Goal: Task Accomplishment & Management: Use online tool/utility

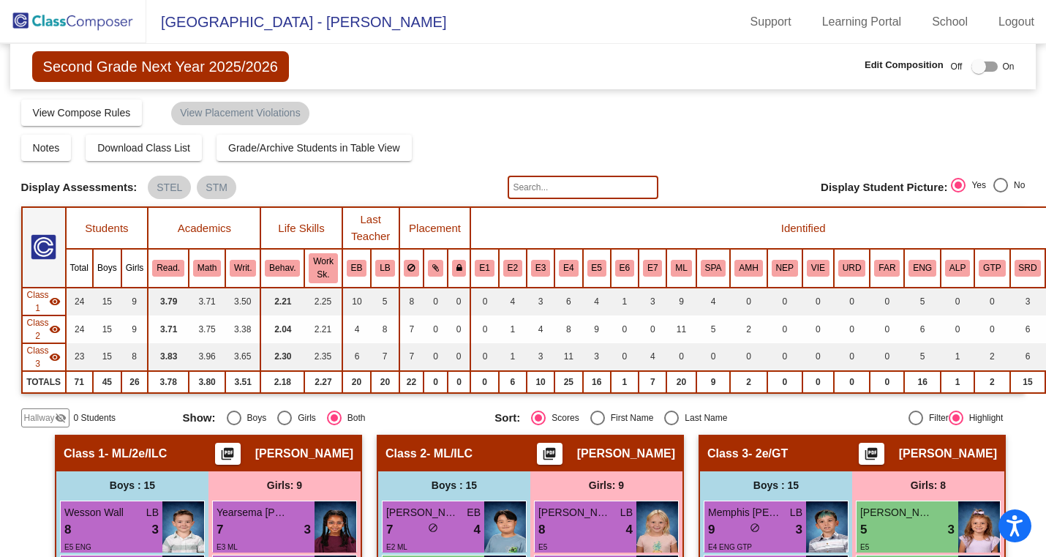
scroll to position [260, 4]
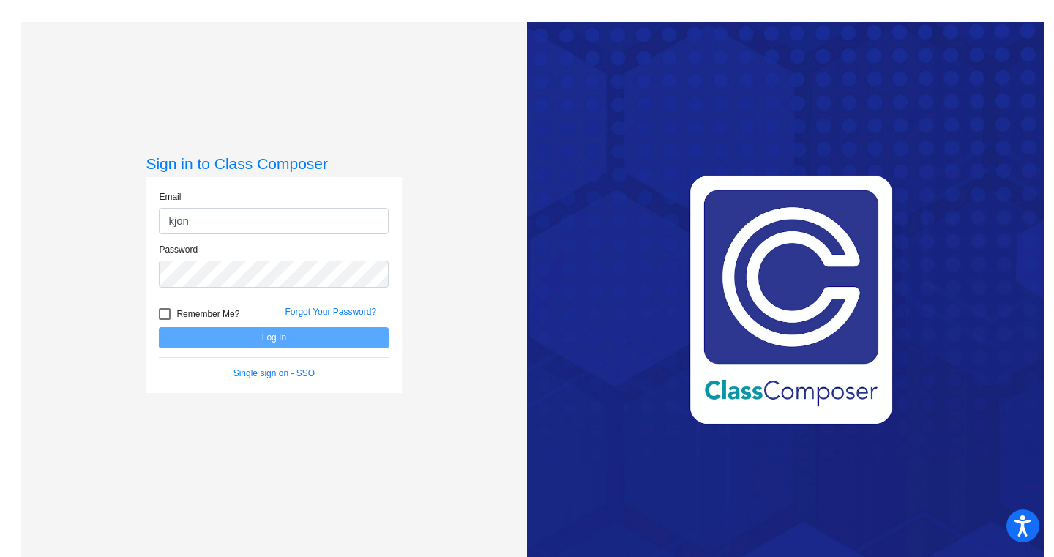
type input "[EMAIL_ADDRESS][DOMAIN_NAME]"
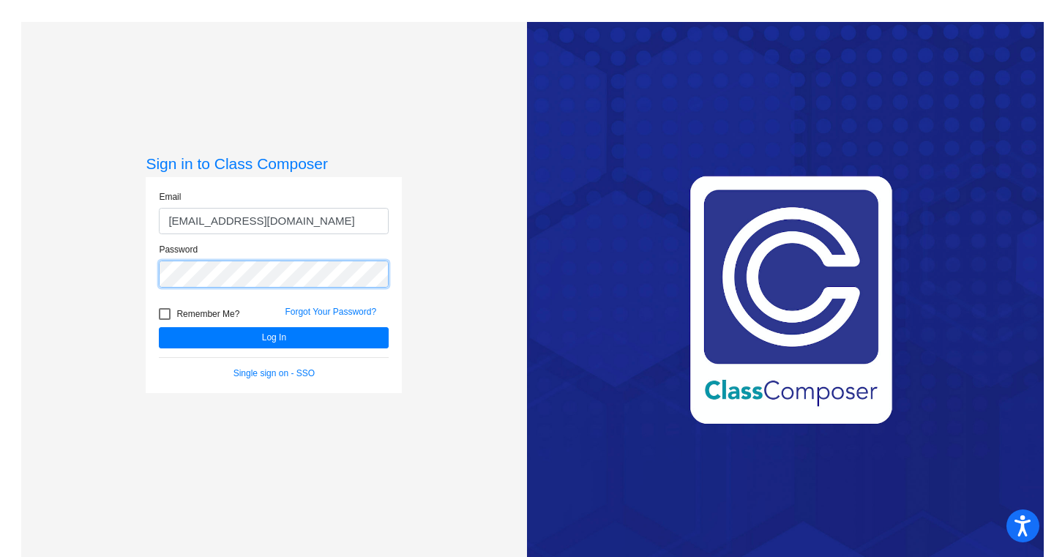
click at [159, 327] on button "Log In" at bounding box center [274, 337] width 230 height 21
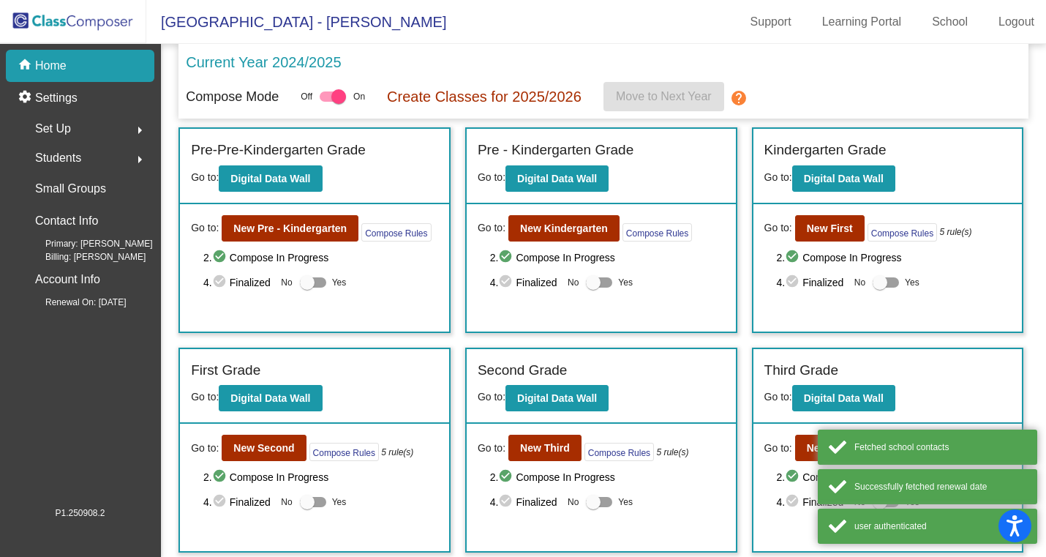
scroll to position [216, 0]
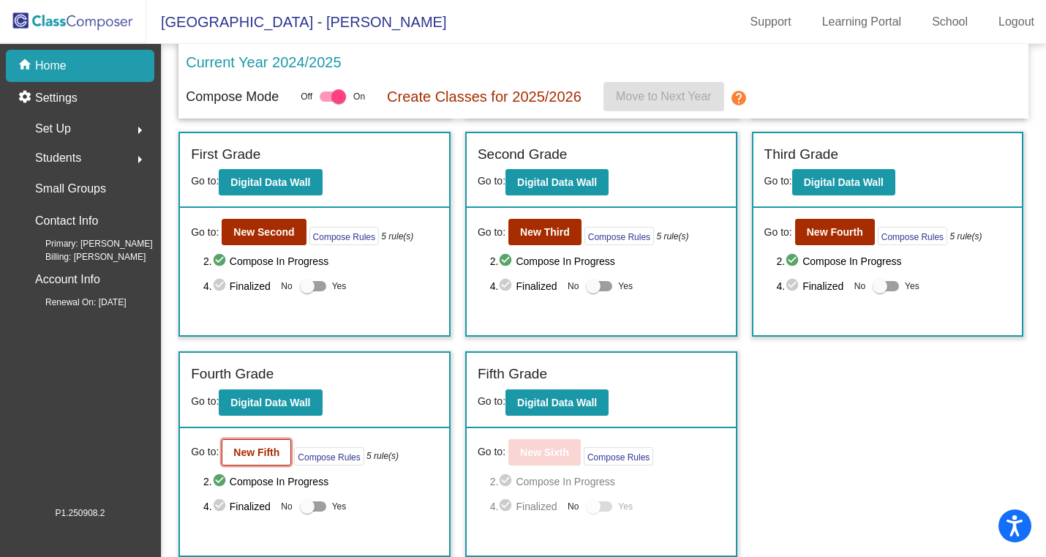
click at [239, 448] on b "New Fifth" at bounding box center [256, 452] width 46 height 12
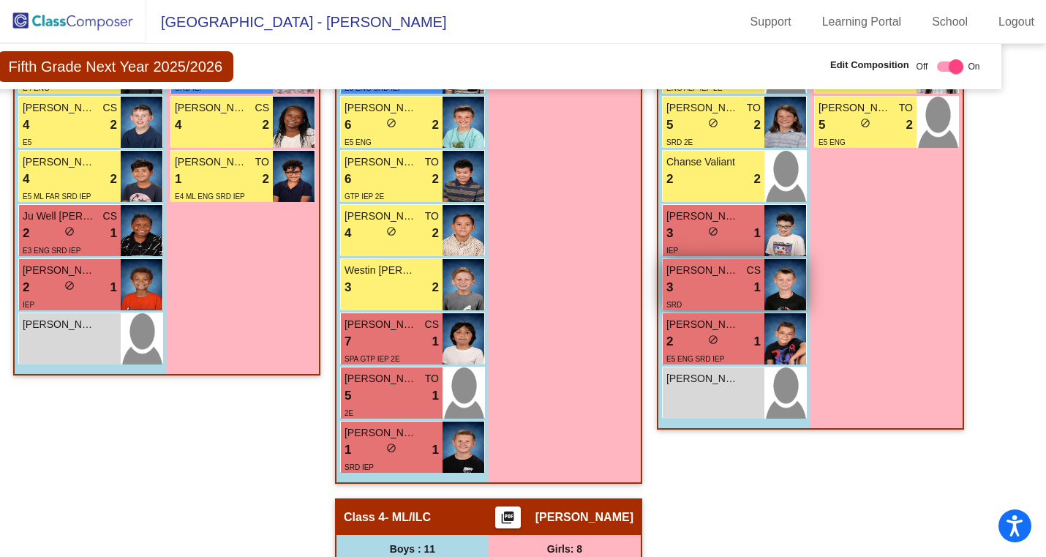
scroll to position [759, 34]
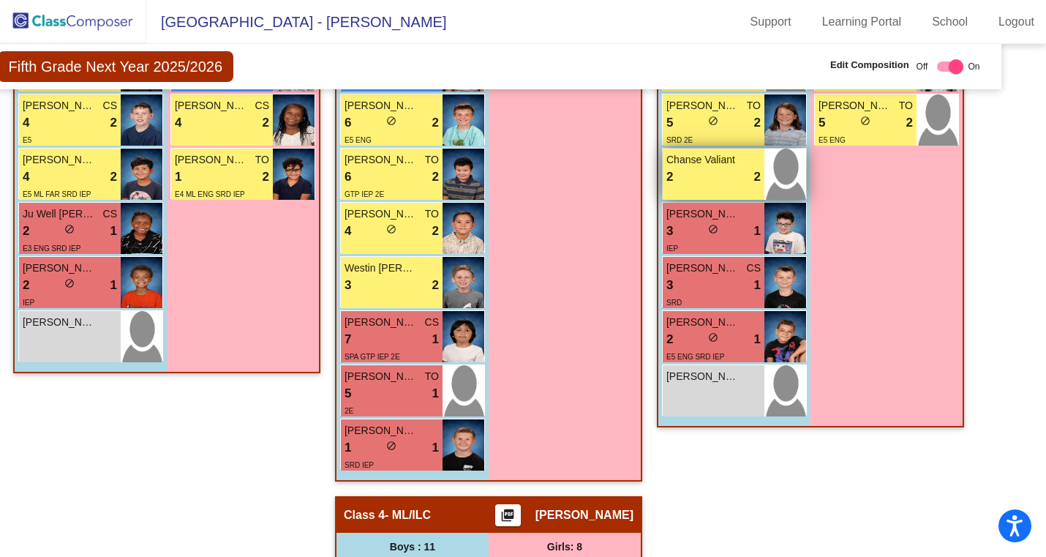
click at [700, 165] on span "Chanse Valiant" at bounding box center [703, 159] width 73 height 15
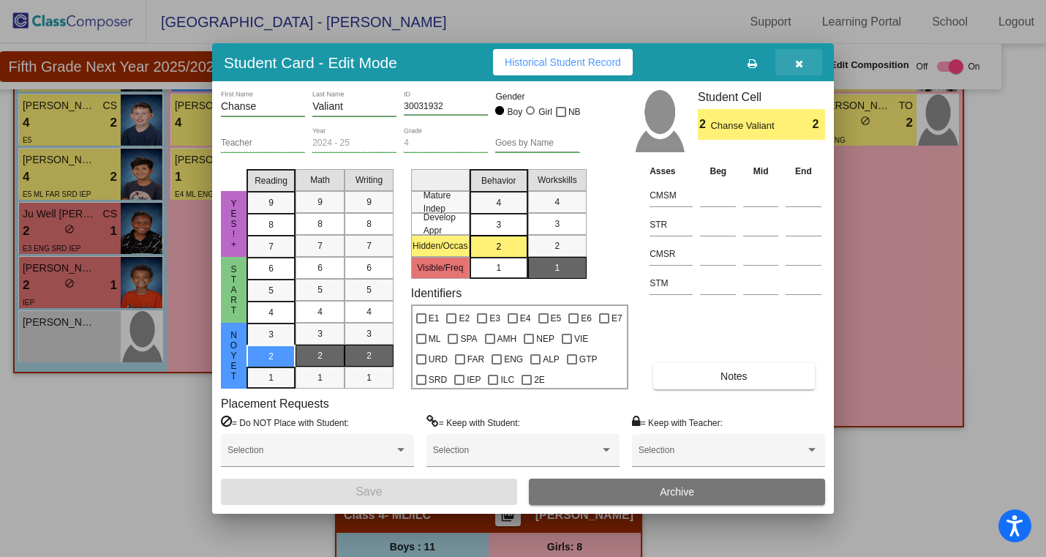
click at [795, 59] on icon "button" at bounding box center [799, 64] width 8 height 10
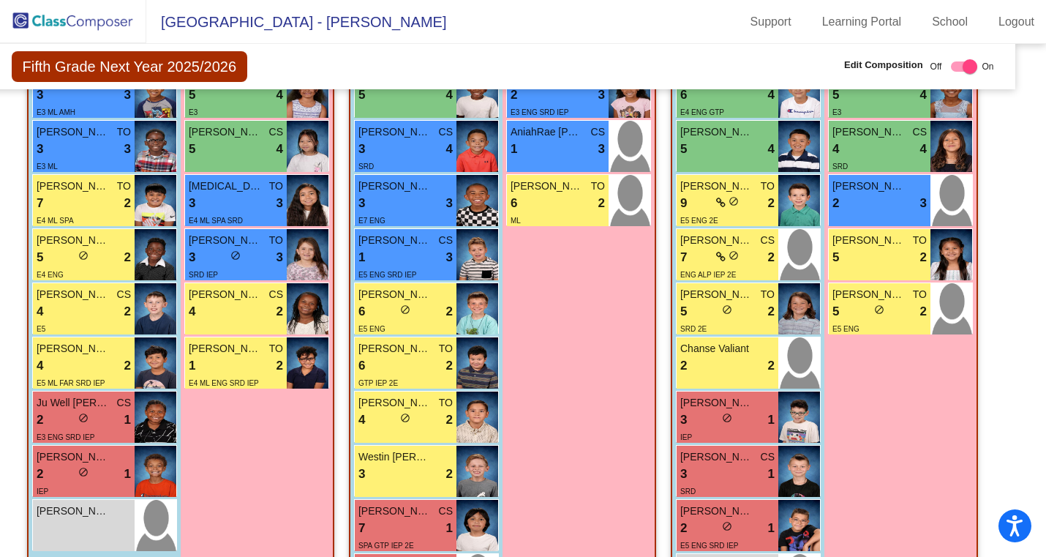
scroll to position [571, 20]
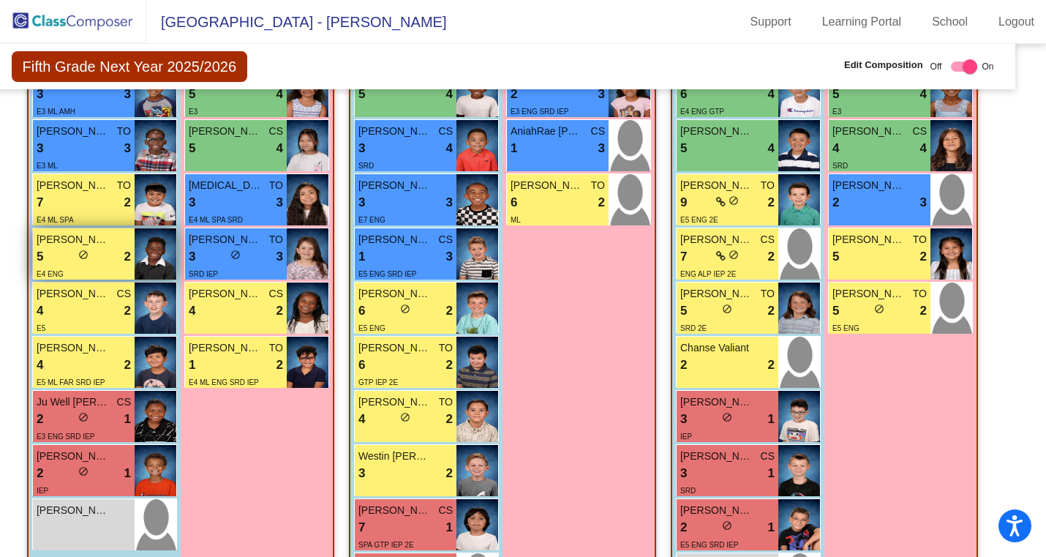
click at [58, 238] on span "[PERSON_NAME]" at bounding box center [73, 239] width 73 height 15
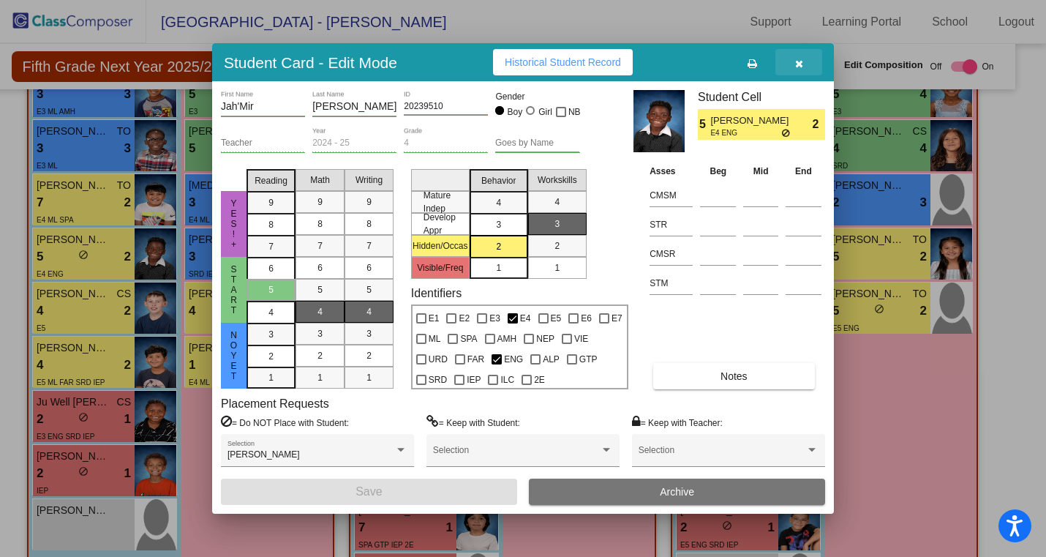
click at [800, 65] on icon "button" at bounding box center [799, 64] width 8 height 10
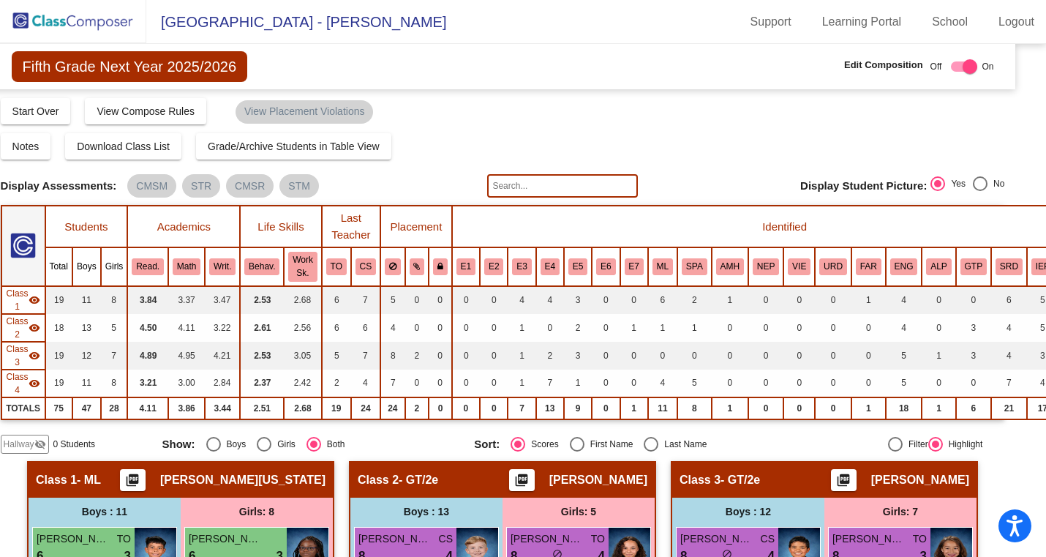
scroll to position [0, 20]
